Goal: Task Accomplishment & Management: Manage account settings

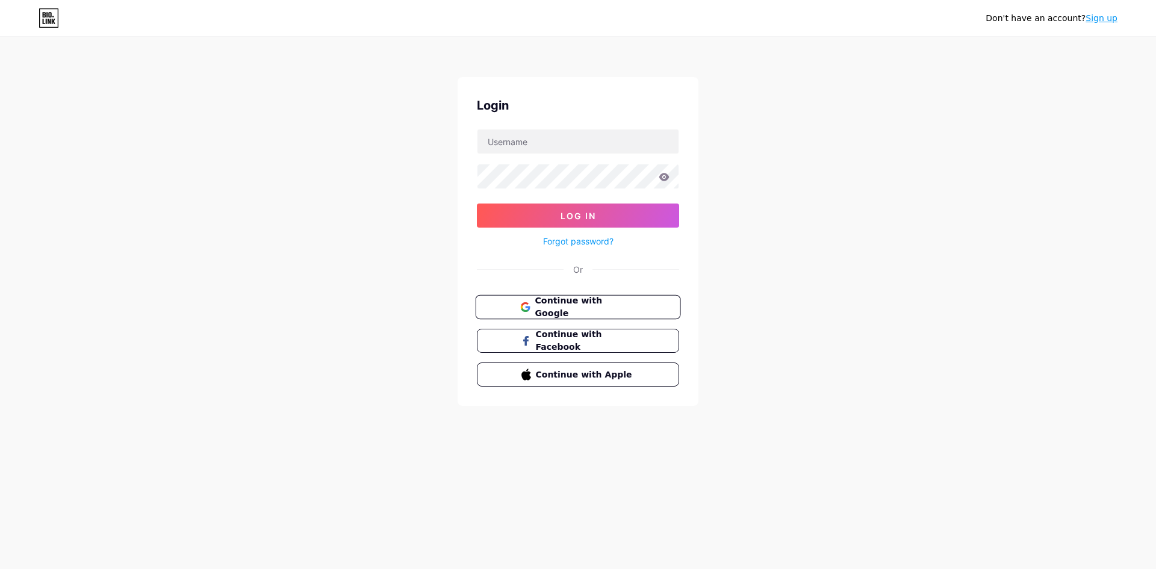
click at [579, 308] on span "Continue with Google" at bounding box center [585, 308] width 101 height 26
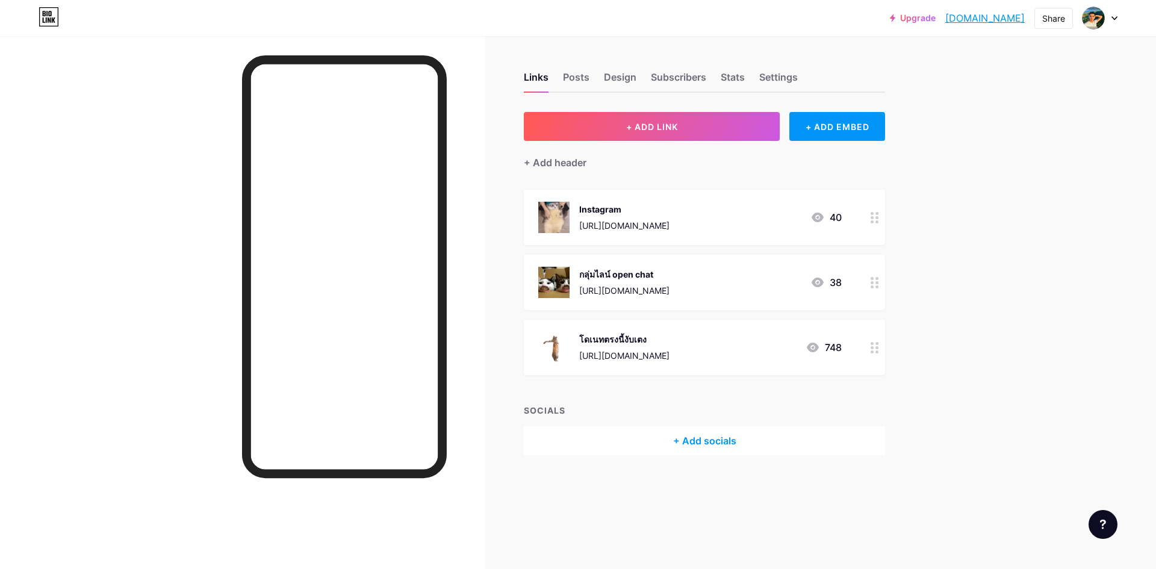
click at [873, 346] on circle at bounding box center [872, 347] width 3 height 3
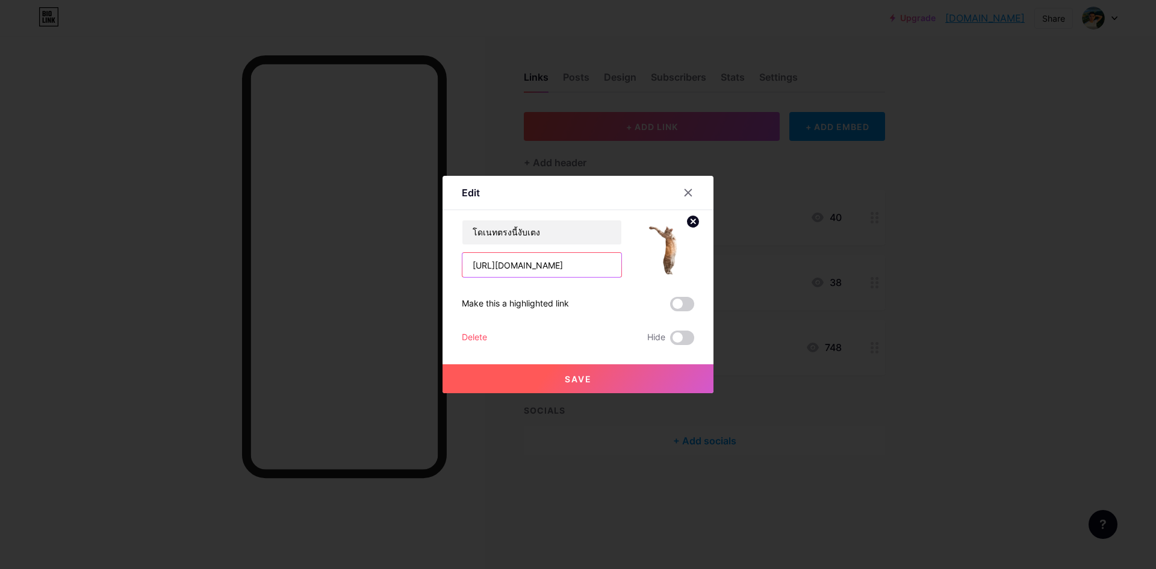
drag, startPoint x: 609, startPoint y: 261, endPoint x: 384, endPoint y: 259, distance: 225.3
click at [384, 259] on div "Edit Content YouTube Play YouTube video without leaving your page. ADD Vimeo Pl…" at bounding box center [578, 284] width 1156 height 569
paste input "[DOMAIN_NAME][URL]"
type input "[URL][DOMAIN_NAME]"
click at [596, 373] on button "Save" at bounding box center [578, 378] width 271 height 29
